Goal: Find specific fact: Find specific fact

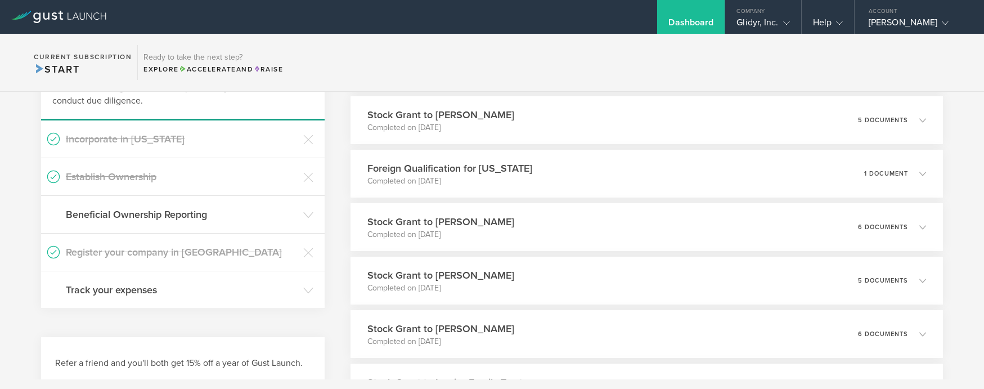
scroll to position [68, 0]
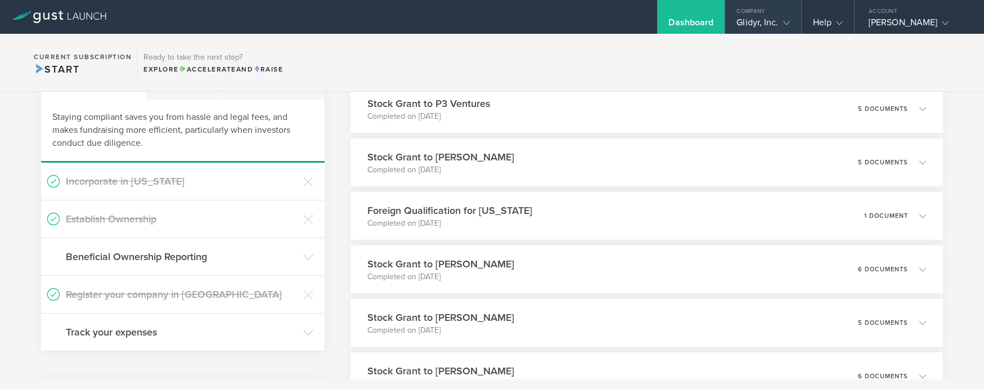
click at [767, 21] on div "Glidyr, Inc." at bounding box center [762, 25] width 53 height 17
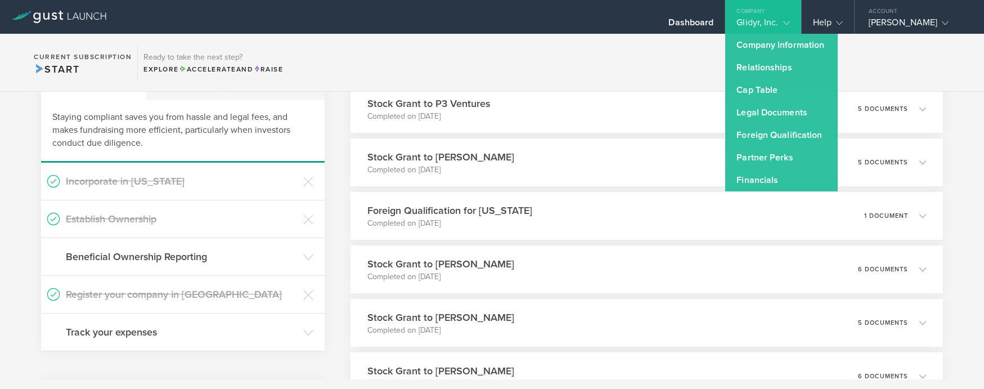
click at [662, 65] on section "Current Subscription Start Ready to take the next step? Explore Accelerate and …" at bounding box center [492, 63] width 984 height 58
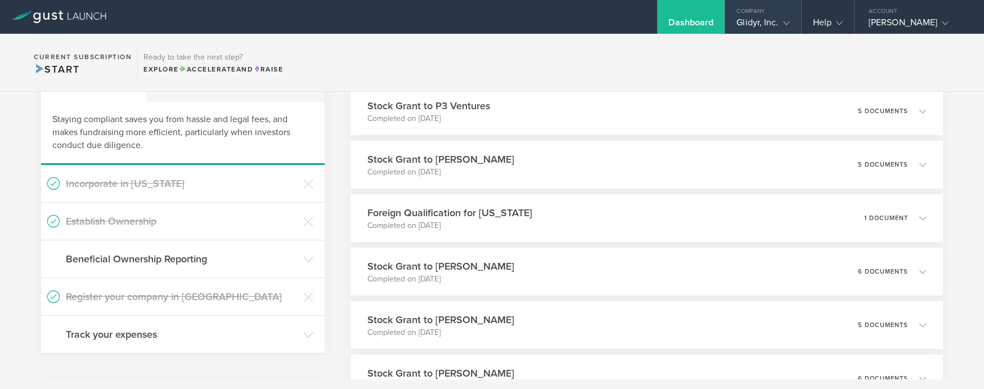
scroll to position [66, 0]
click at [776, 11] on div "Company" at bounding box center [762, 8] width 75 height 17
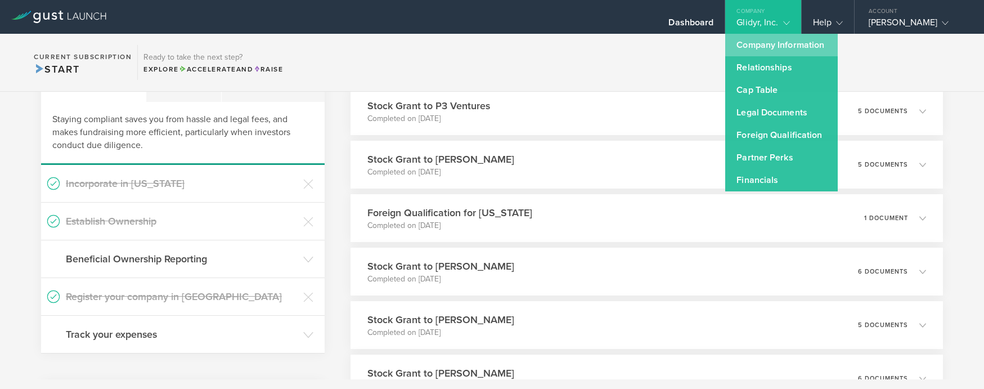
click at [787, 51] on link "Company Information" at bounding box center [781, 45] width 112 height 22
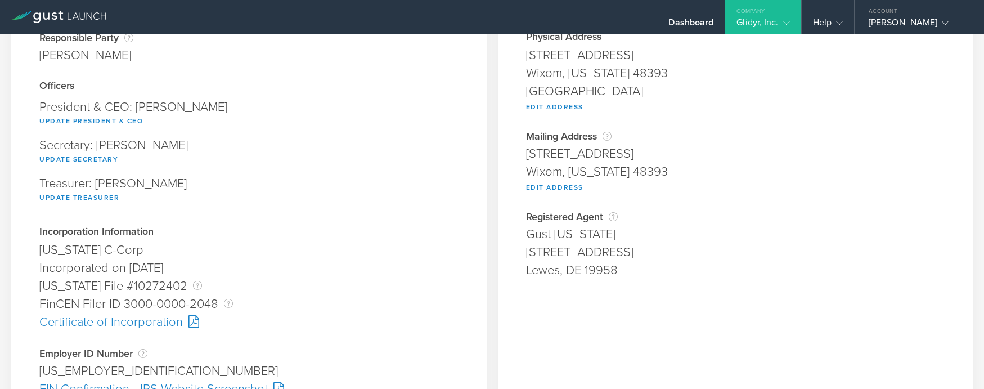
scroll to position [171, 0]
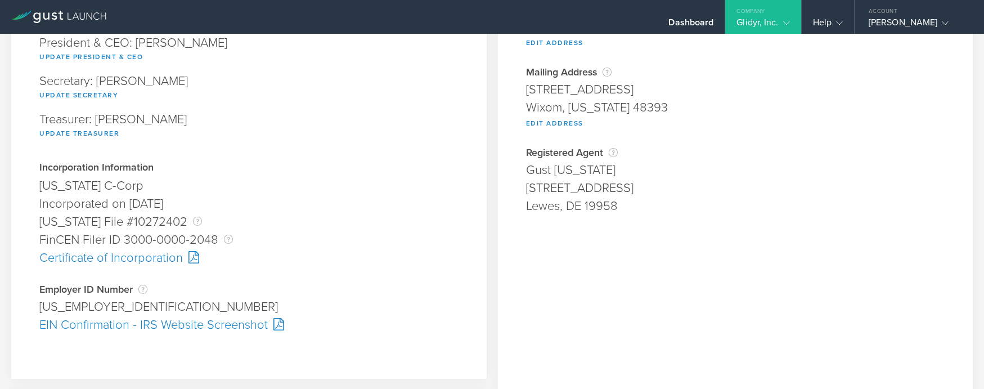
click at [58, 305] on div "[US_EMPLOYER_IDENTIFICATION_NUMBER]" at bounding box center [248, 307] width 419 height 18
copy div "[US_EMPLOYER_IDENTIFICATION_NUMBER] Pending"
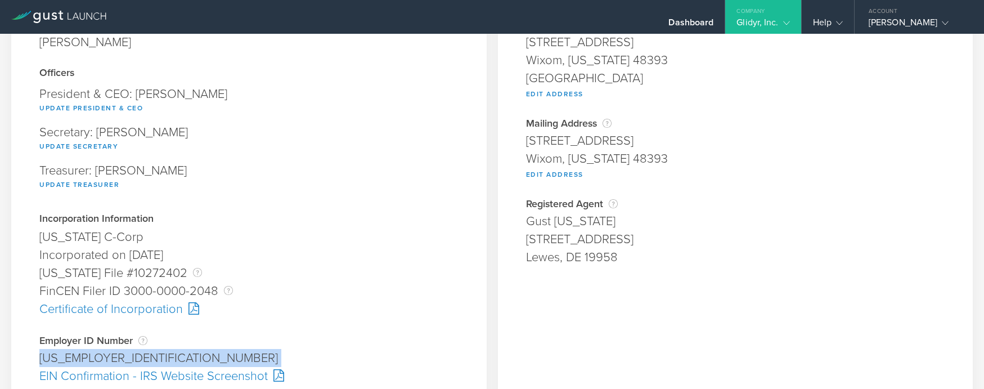
scroll to position [159, 0]
